Goal: Task Accomplishment & Management: Use online tool/utility

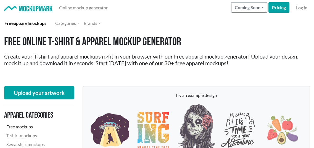
drag, startPoint x: 0, startPoint y: 0, endPoint x: 30, endPoint y: 8, distance: 31.3
click at [30, 8] on img at bounding box center [28, 9] width 48 height 6
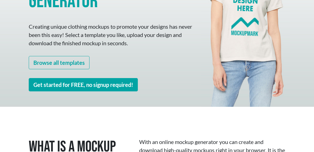
scroll to position [111, 0]
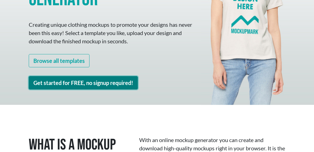
click at [87, 84] on link "Get started for FREE, no signup required!" at bounding box center [83, 82] width 109 height 13
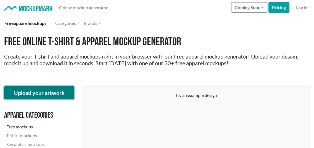
click at [61, 92] on button "Upload your artwork" at bounding box center [39, 92] width 70 height 13
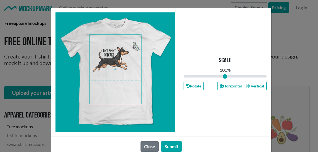
click at [121, 66] on span at bounding box center [116, 69] width 52 height 69
click at [174, 147] on button "Submit" at bounding box center [171, 147] width 21 height 11
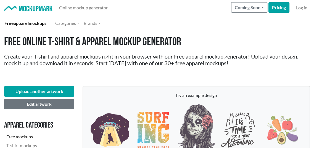
click at [14, 61] on h2 "Create your T-shirt and apparel mockups right in your browser with our Free app…" at bounding box center [157, 59] width 306 height 13
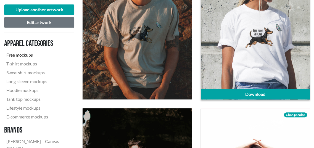
scroll to position [221, 0]
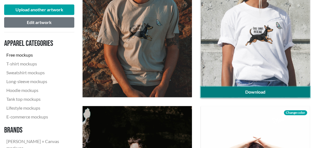
click at [267, 94] on link "Download" at bounding box center [255, 92] width 109 height 11
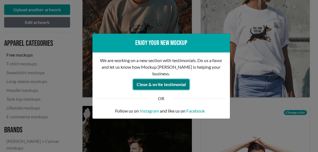
click at [157, 82] on button "Close & write testimonial" at bounding box center [161, 84] width 56 height 11
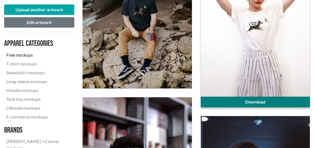
scroll to position [387, 0]
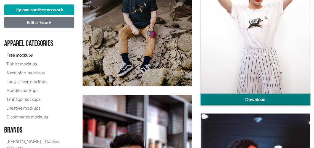
click at [261, 98] on link "Download" at bounding box center [255, 99] width 109 height 11
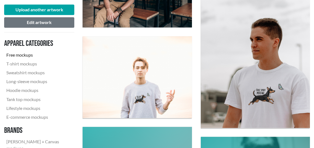
scroll to position [719, 0]
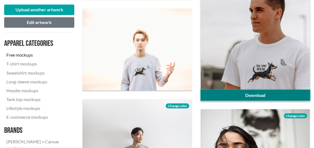
click at [291, 97] on link "Download" at bounding box center [255, 95] width 109 height 11
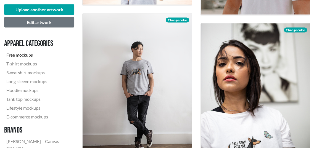
scroll to position [802, 0]
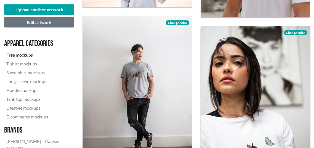
click at [300, 31] on span "Change color" at bounding box center [295, 32] width 23 height 5
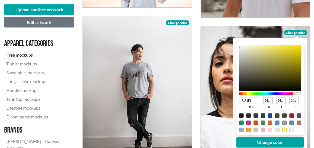
click at [247, 94] on div at bounding box center [266, 94] width 54 height 3
type input "C3C0A9"
type input "195"
type input "192"
type input "169"
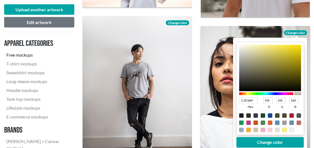
click at [247, 56] on div at bounding box center [270, 68] width 62 height 46
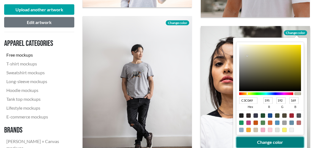
click at [265, 143] on button "Change color" at bounding box center [269, 142] width 67 height 11
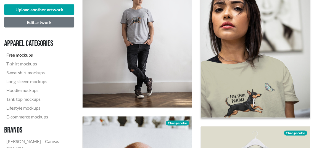
scroll to position [857, 0]
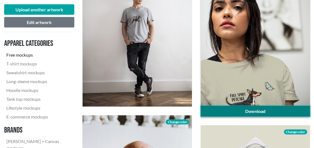
click at [255, 110] on link "Download" at bounding box center [255, 111] width 109 height 11
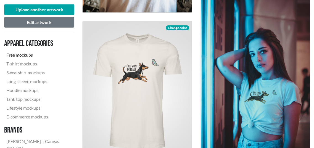
scroll to position [1161, 0]
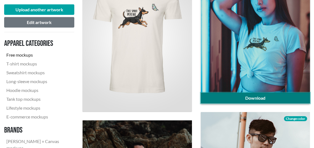
click at [250, 99] on link "Download" at bounding box center [255, 98] width 109 height 11
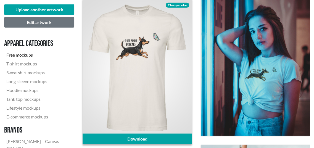
scroll to position [1078, 0]
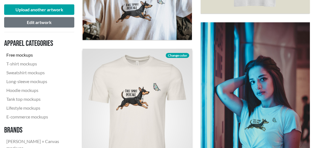
click at [176, 54] on span "Change color" at bounding box center [177, 55] width 23 height 5
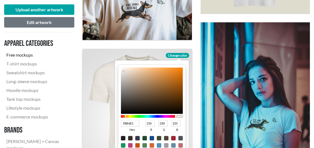
type input "EBE1EB"
type input "225"
type input "235"
click at [166, 116] on div at bounding box center [148, 116] width 54 height 3
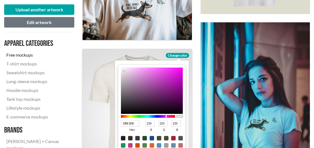
type input "EBE1E4"
type input "228"
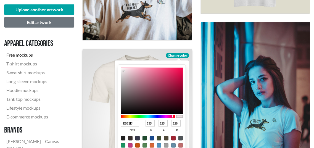
click at [173, 116] on div at bounding box center [148, 116] width 54 height 3
type input "F6CDD9"
type input "246"
type input "205"
type input "217"
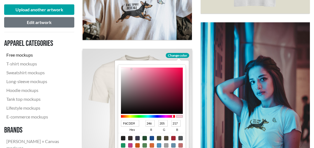
click at [131, 69] on div at bounding box center [152, 91] width 62 height 46
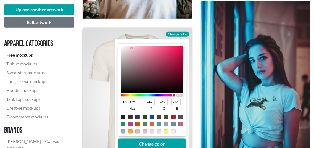
scroll to position [1134, 0]
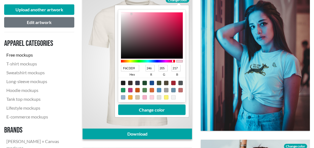
click at [152, 97] on div at bounding box center [152, 97] width 4 height 4
type input "FCD1DB"
type input "252"
type input "209"
type input "219"
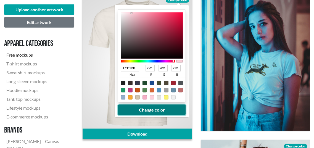
click at [163, 112] on button "Change color" at bounding box center [151, 110] width 67 height 11
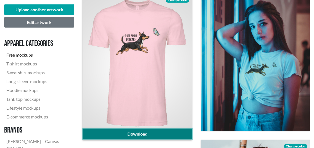
click at [160, 131] on link "Download" at bounding box center [137, 134] width 109 height 11
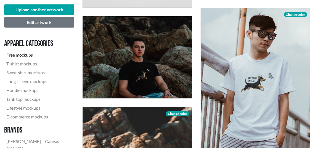
scroll to position [1299, 0]
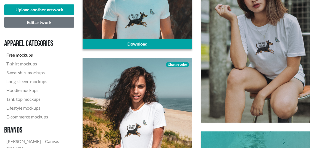
scroll to position [1521, 0]
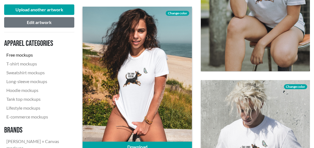
click at [176, 12] on span "Change color" at bounding box center [177, 13] width 23 height 5
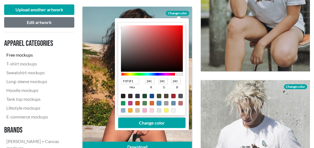
click at [159, 102] on div at bounding box center [159, 103] width 4 height 4
type input "5191BD"
type input "81"
type input "145"
type input "189"
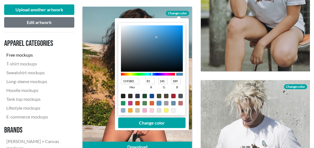
type input "7DC4F4"
type input "125"
type input "196"
type input "244"
click at [151, 27] on div at bounding box center [152, 48] width 62 height 46
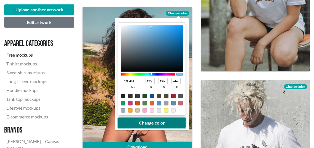
click at [157, 124] on button "Change color" at bounding box center [151, 123] width 67 height 11
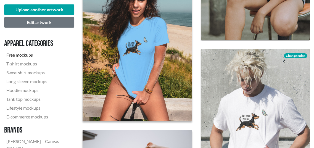
scroll to position [1576, 0]
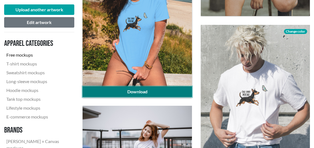
click at [159, 92] on link "Download" at bounding box center [137, 92] width 109 height 11
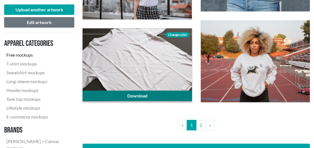
scroll to position [1742, 0]
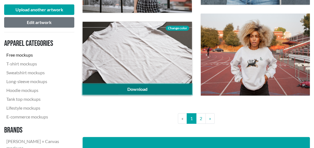
click at [162, 87] on link "Download" at bounding box center [137, 89] width 109 height 11
